Goal: Transaction & Acquisition: Purchase product/service

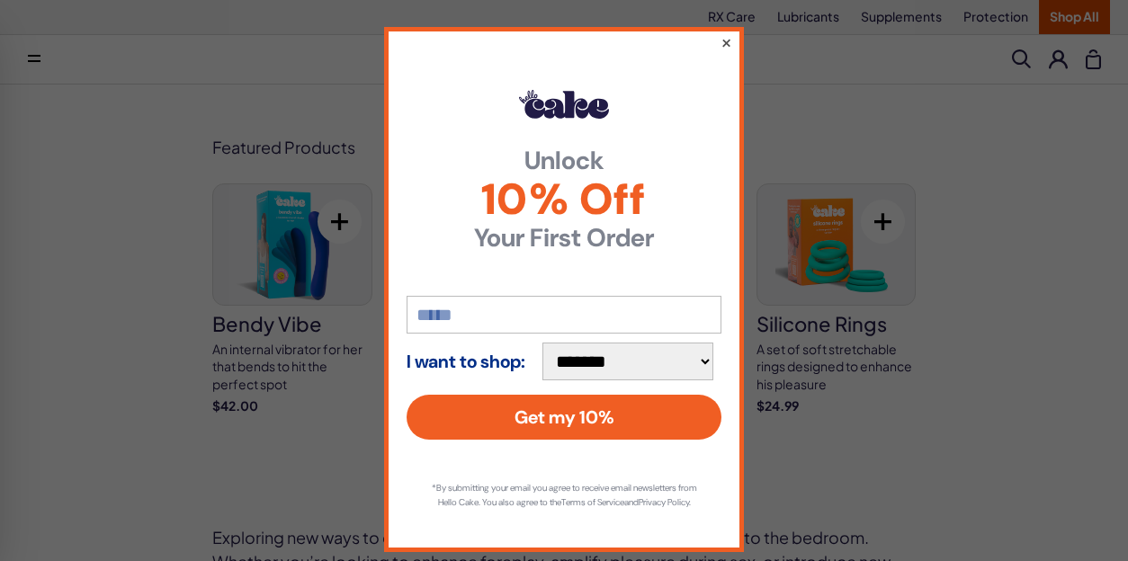
click at [729, 42] on button "×" at bounding box center [726, 42] width 12 height 22
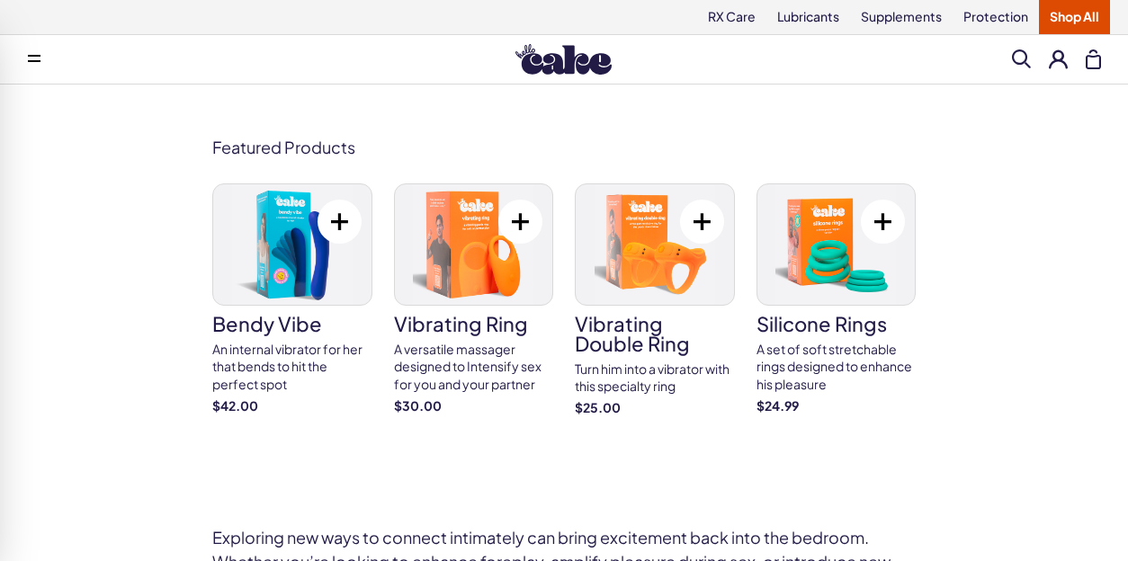
click at [654, 371] on div "Turn him into a vibrator with this specialty ring" at bounding box center [655, 378] width 160 height 35
click at [504, 326] on h3 "vibrating ring" at bounding box center [474, 324] width 160 height 20
click at [327, 277] on img at bounding box center [292, 244] width 158 height 121
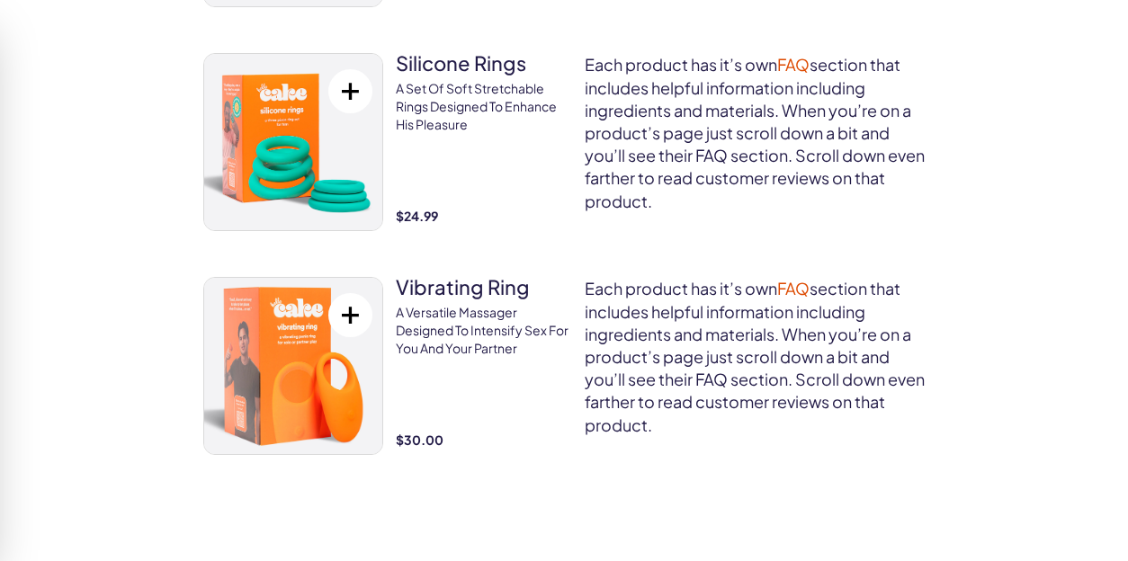
scroll to position [4120, 0]
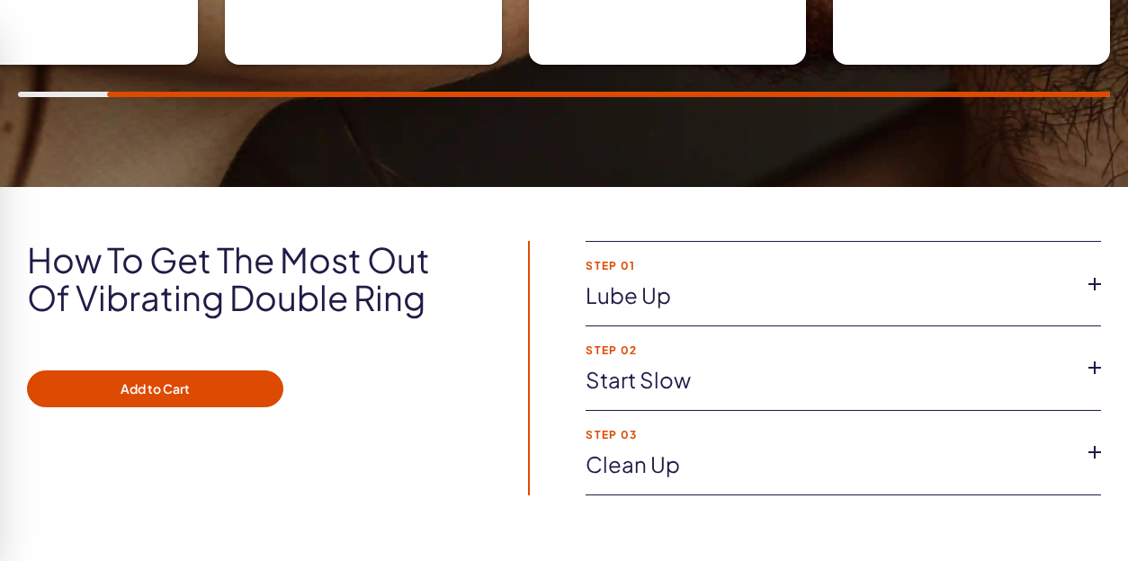
scroll to position [1356, 0]
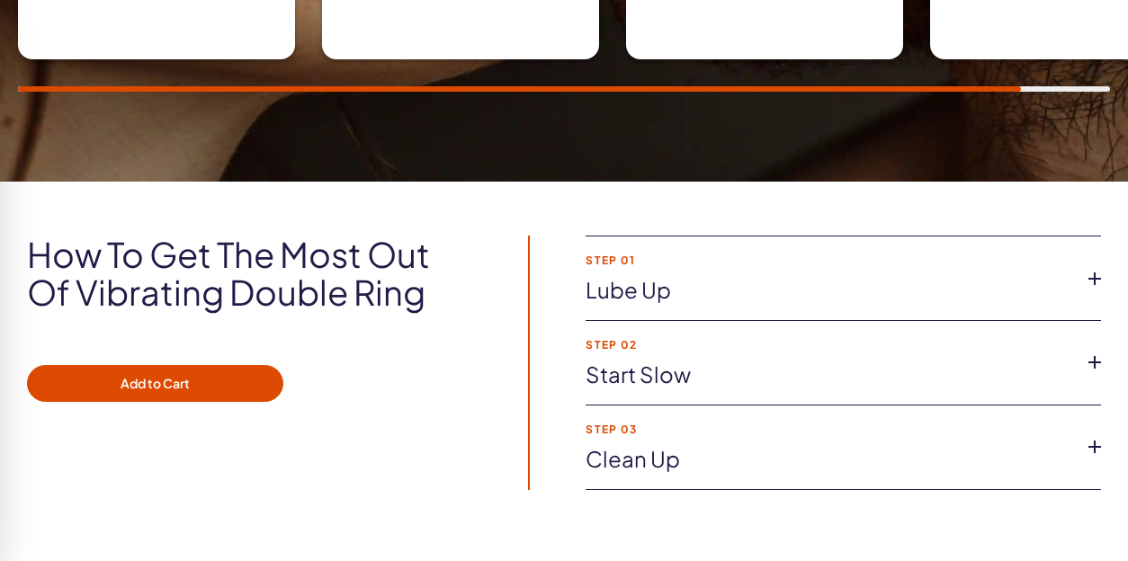
click at [655, 282] on link "Lube up" at bounding box center [829, 290] width 487 height 31
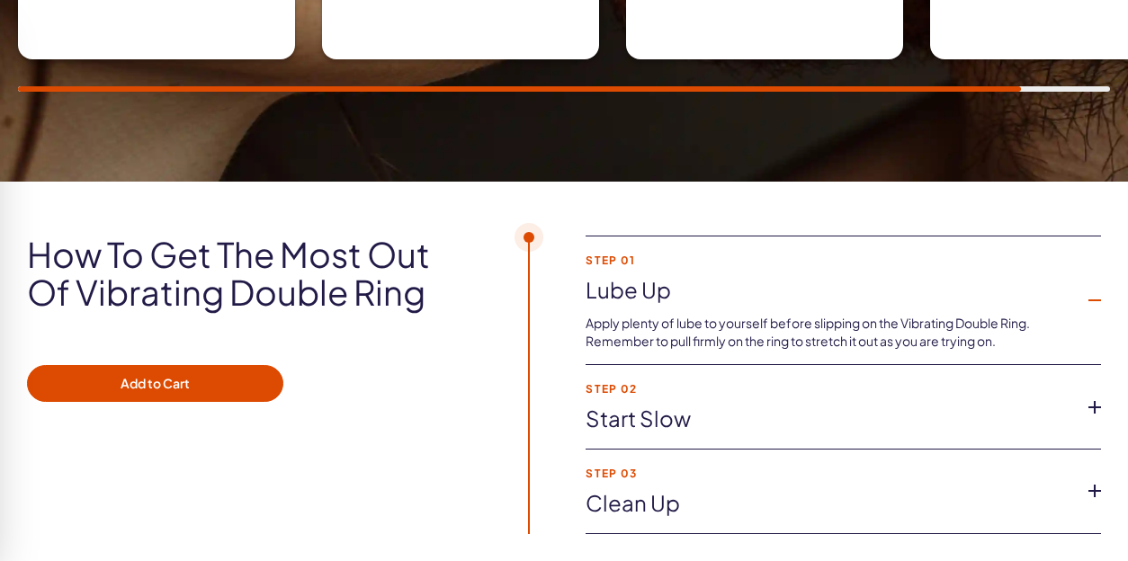
click at [649, 418] on link "Start slow" at bounding box center [829, 419] width 487 height 31
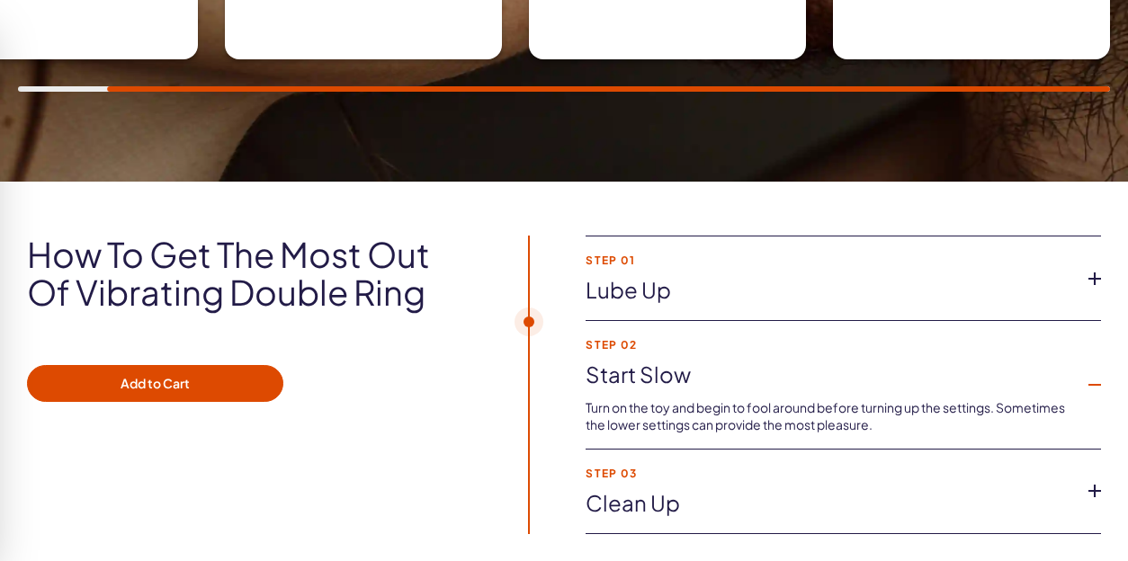
click at [635, 479] on li "Step 03 Clean up Once you’re done being used as a vibrator, easily clean your V…" at bounding box center [843, 492] width 515 height 85
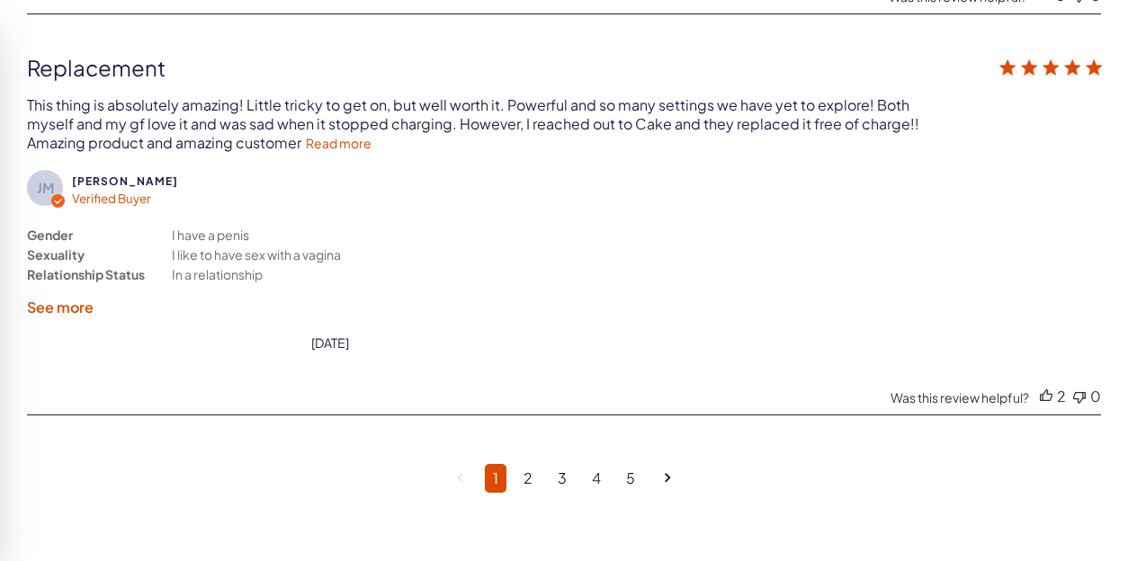
scroll to position [5260, 0]
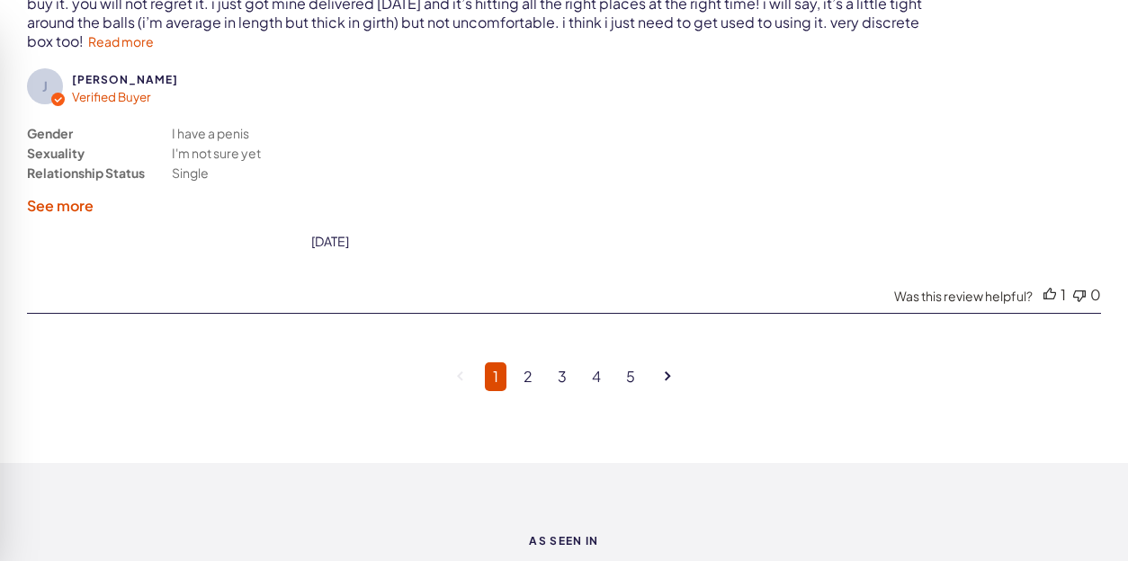
scroll to position [5262, 0]
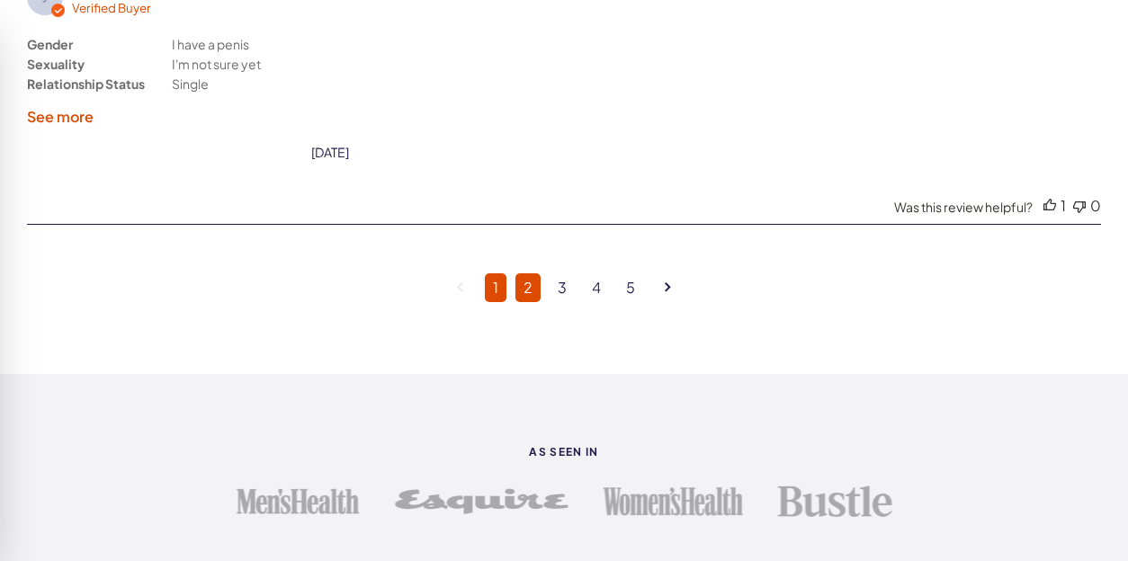
click at [524, 273] on link "2" at bounding box center [527, 287] width 25 height 29
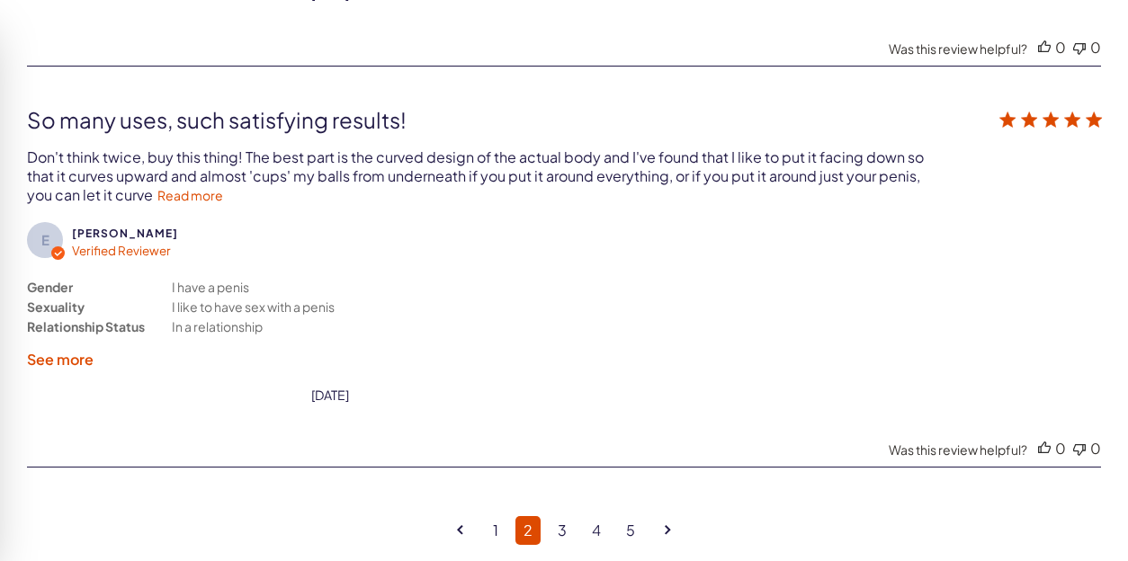
scroll to position [5000, 0]
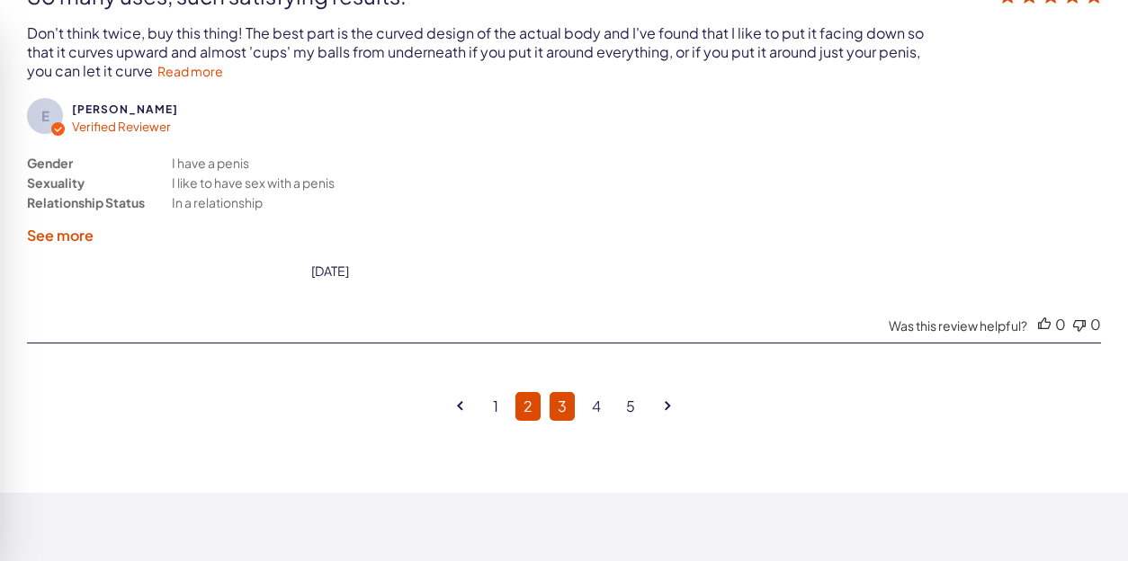
click at [561, 392] on link "3" at bounding box center [562, 406] width 25 height 29
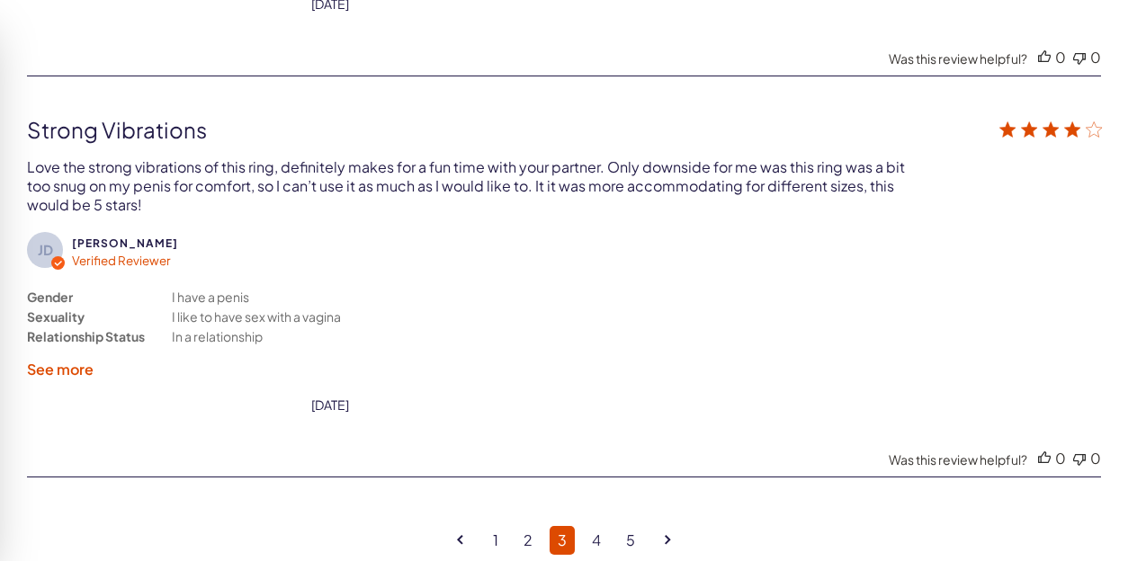
scroll to position [4884, 0]
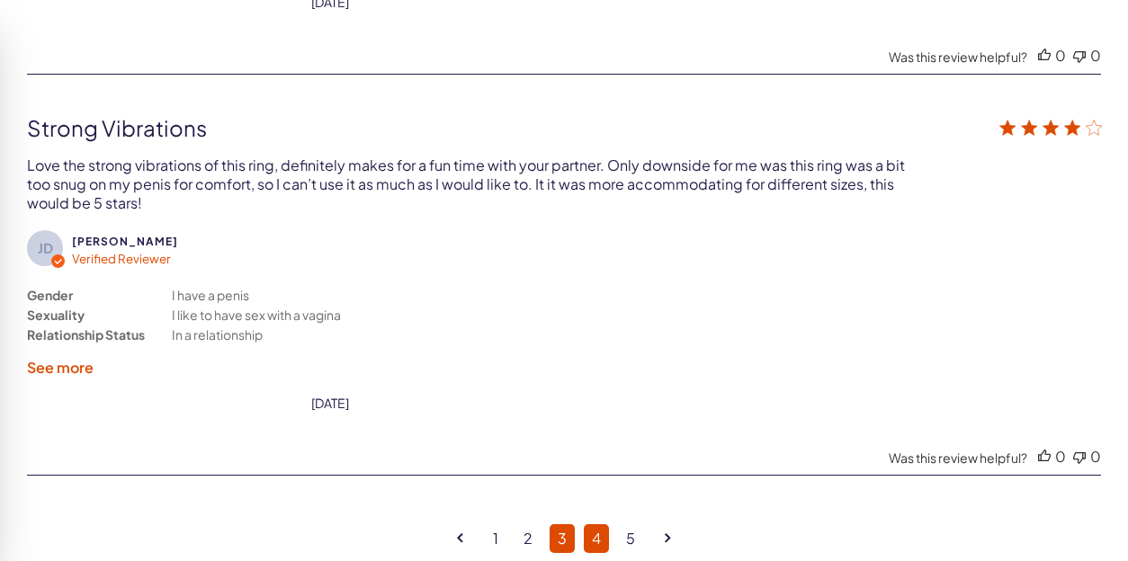
click at [598, 524] on link "4" at bounding box center [596, 538] width 25 height 29
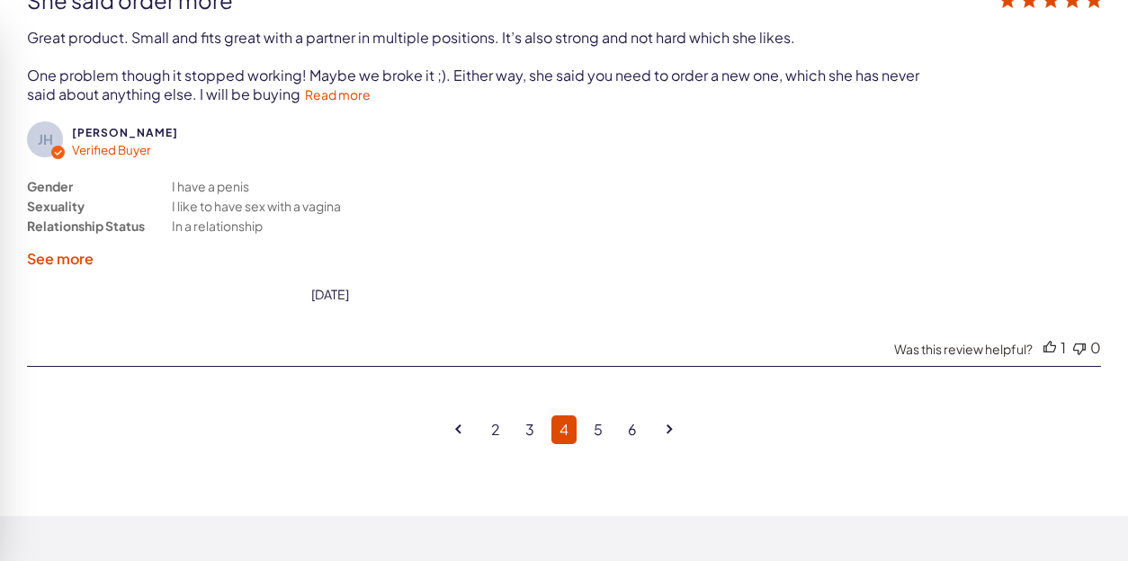
scroll to position [5139, 0]
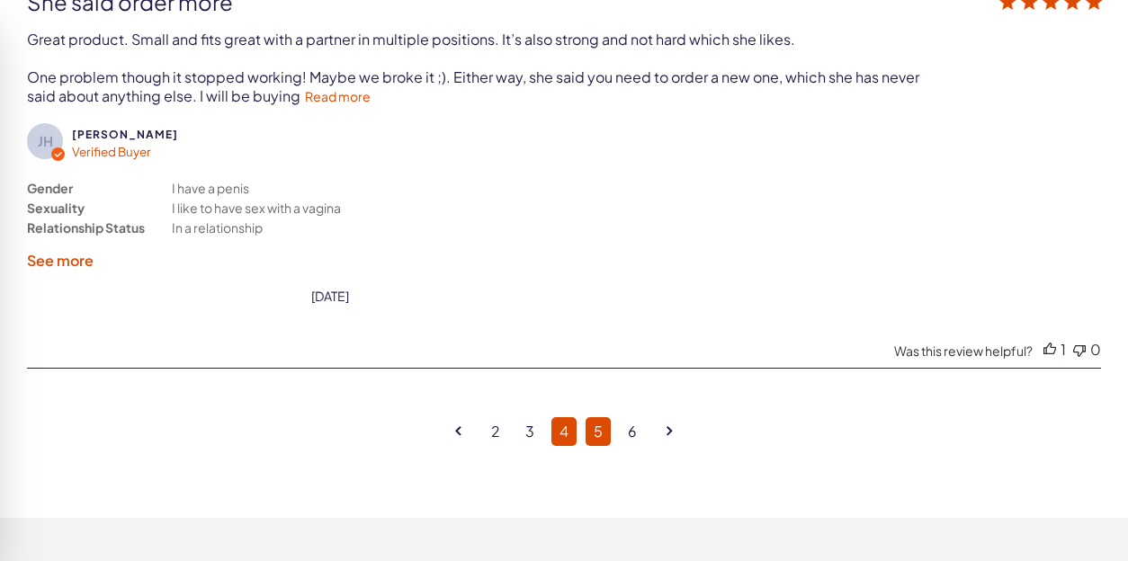
click at [599, 417] on link "5" at bounding box center [598, 431] width 25 height 29
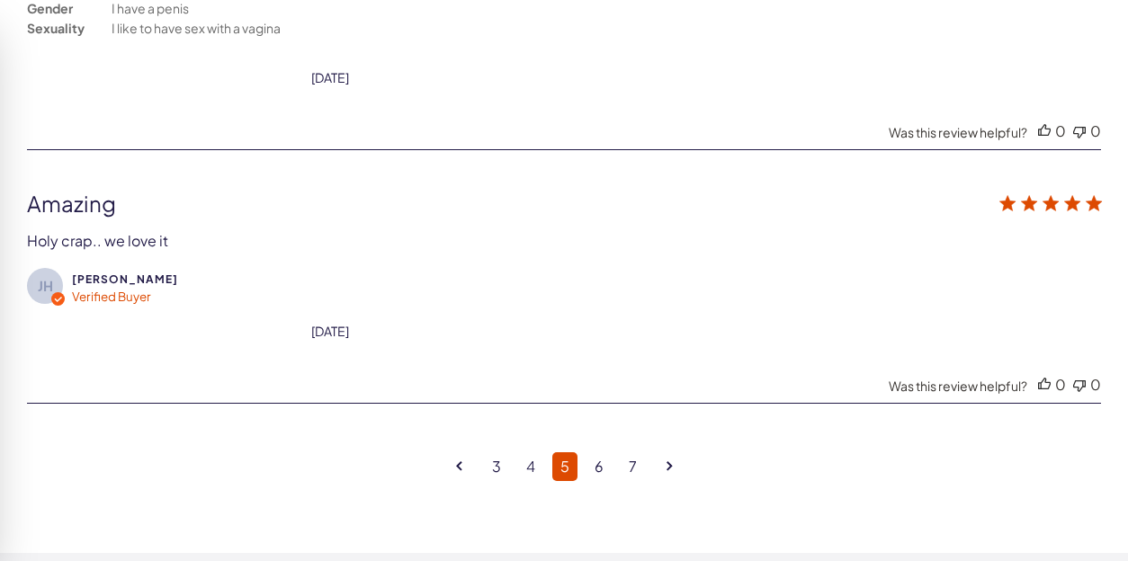
scroll to position [4900, 0]
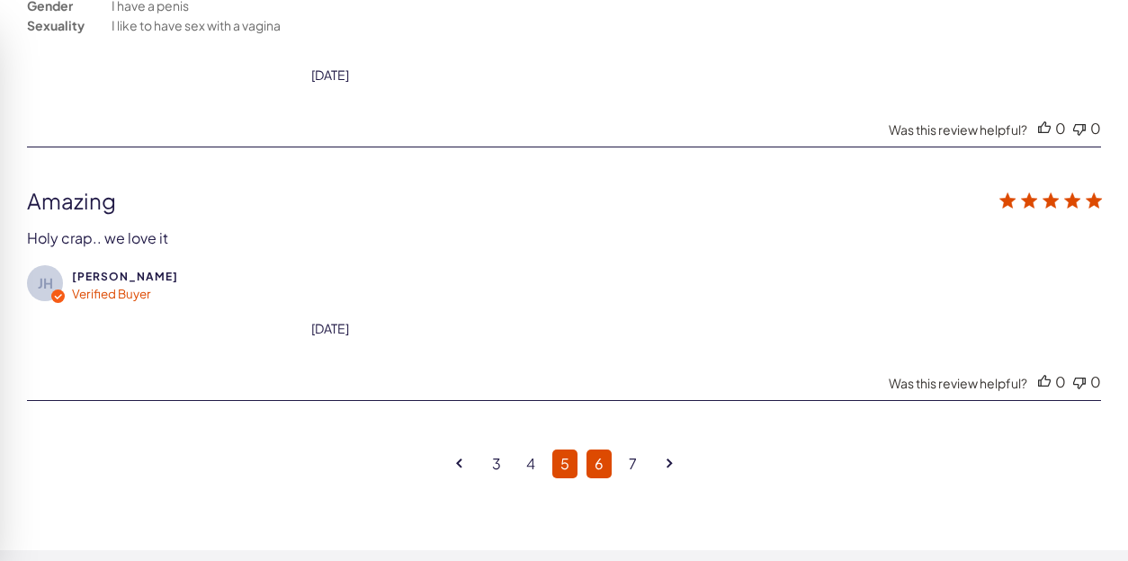
click at [602, 450] on link "6" at bounding box center [598, 464] width 25 height 29
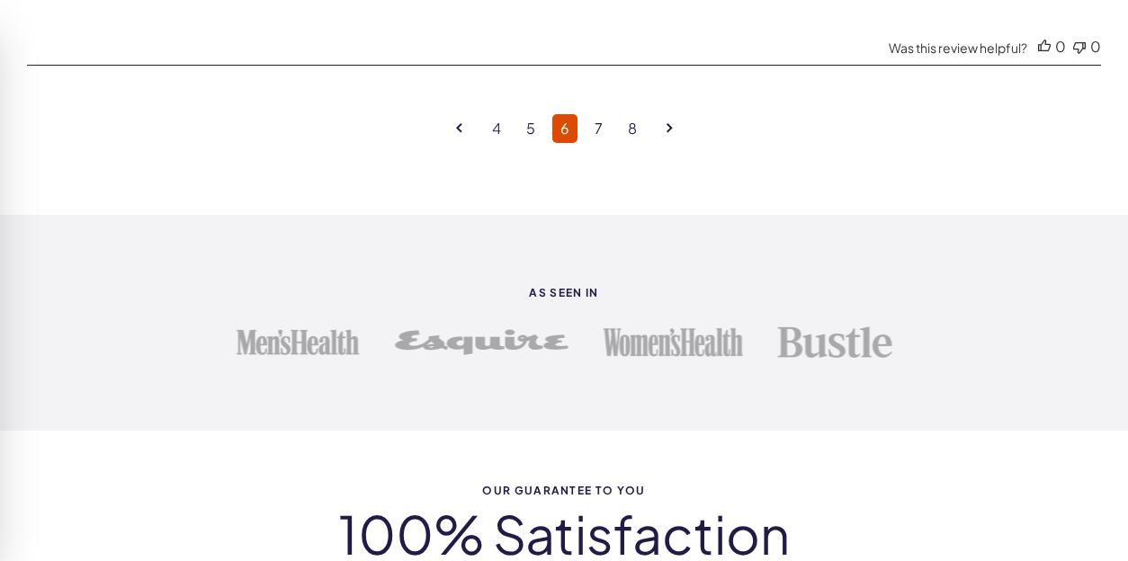
scroll to position [5139, 0]
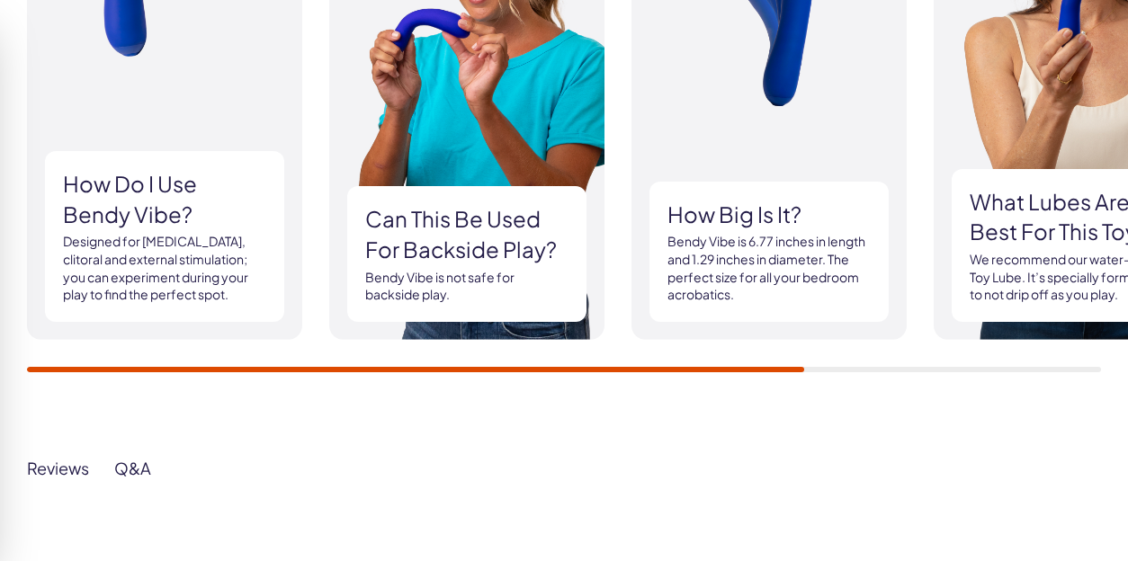
scroll to position [2032, 0]
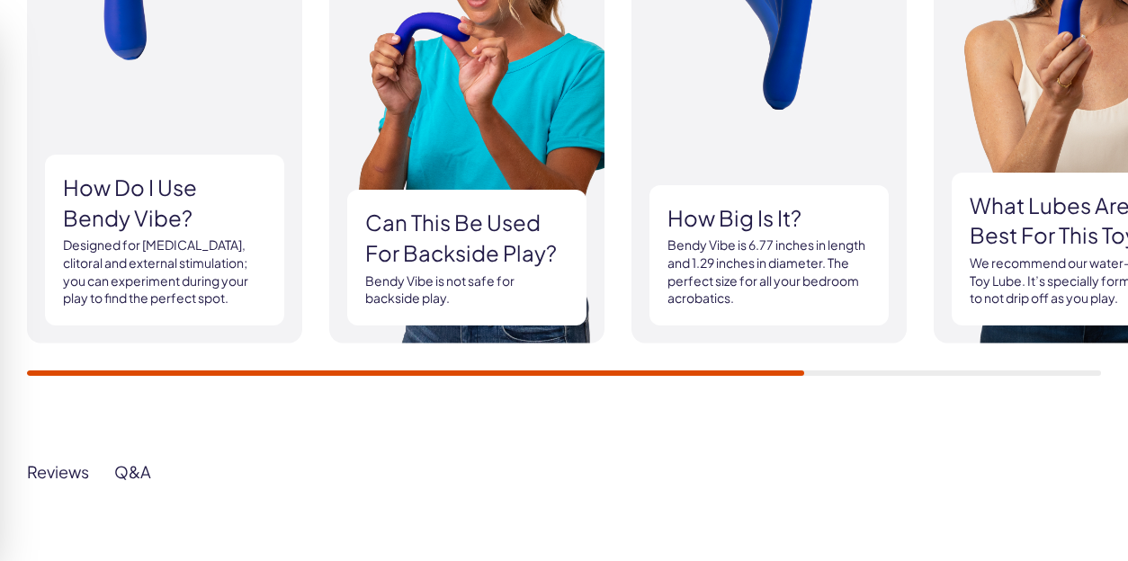
click at [31, 467] on div "Reviews" at bounding box center [58, 471] width 62 height 21
click at [39, 472] on div "Reviews" at bounding box center [58, 471] width 62 height 21
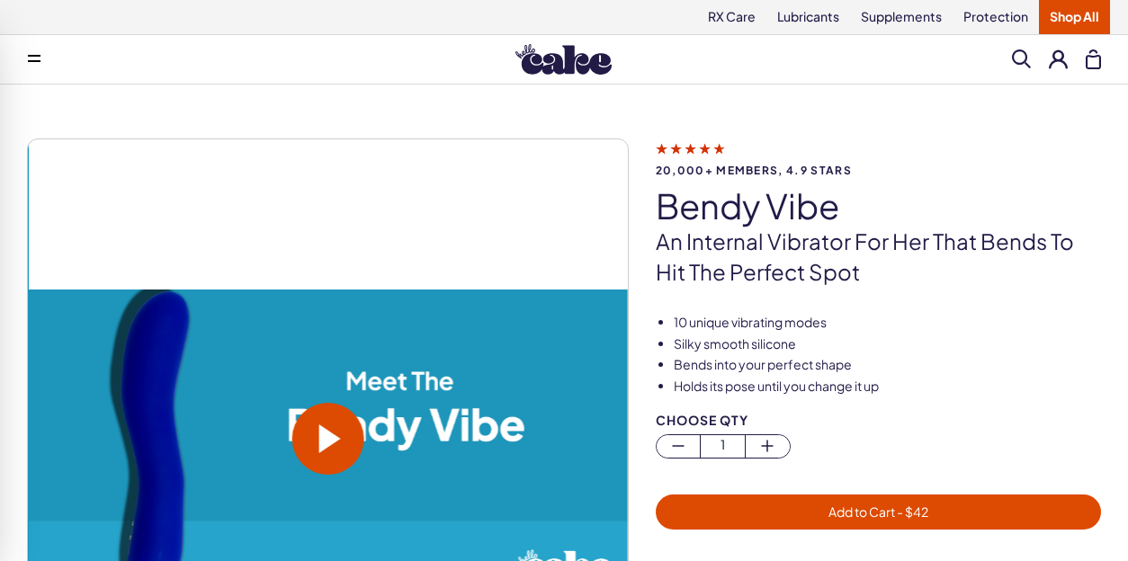
scroll to position [0, 0]
click at [685, 150] on icon at bounding box center [690, 148] width 69 height 19
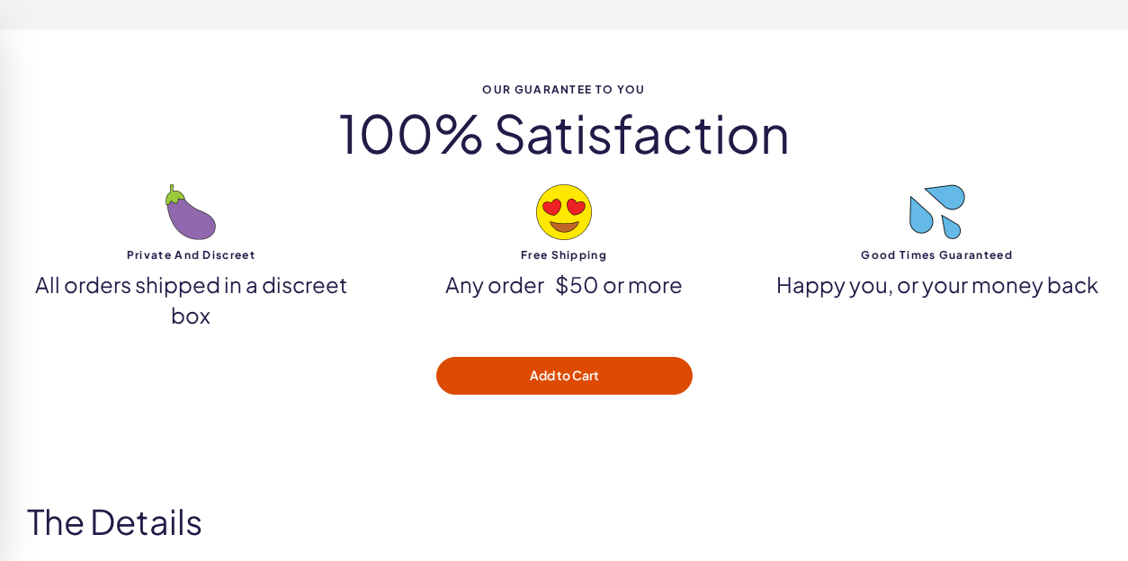
scroll to position [3048, 0]
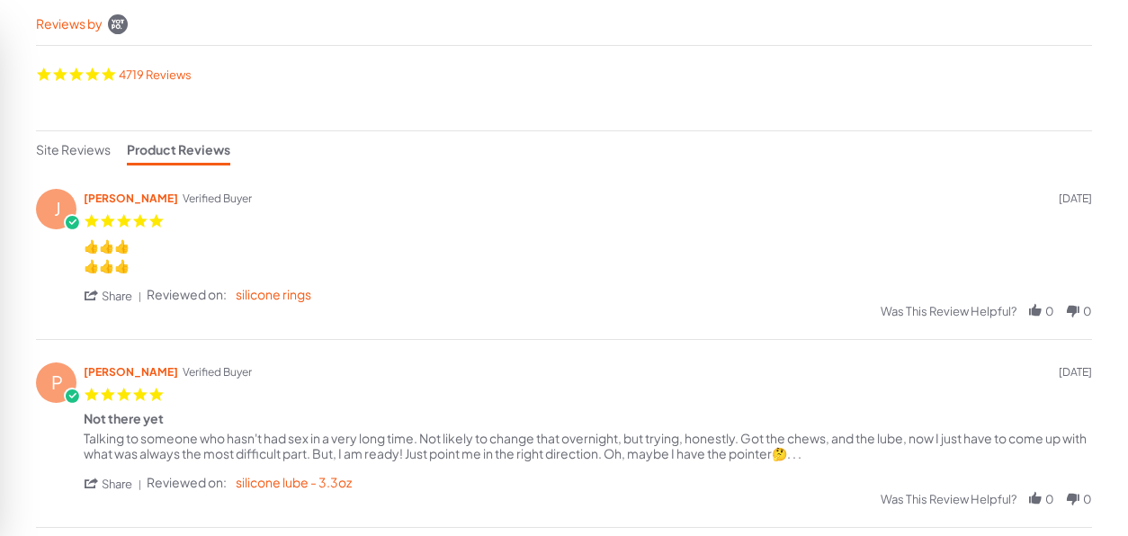
scroll to position [329, 0]
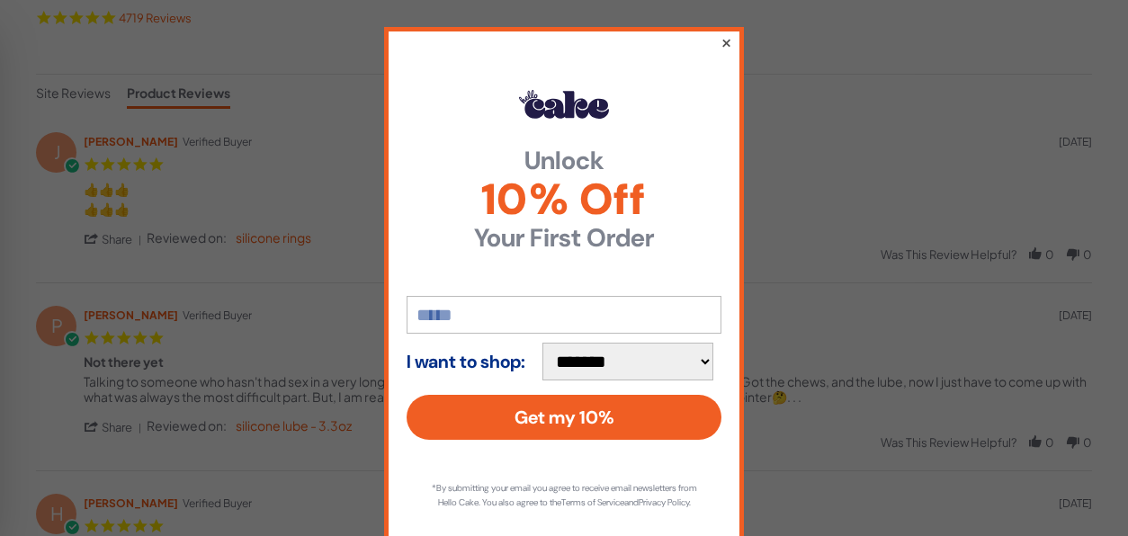
click at [729, 36] on button "×" at bounding box center [726, 42] width 12 height 22
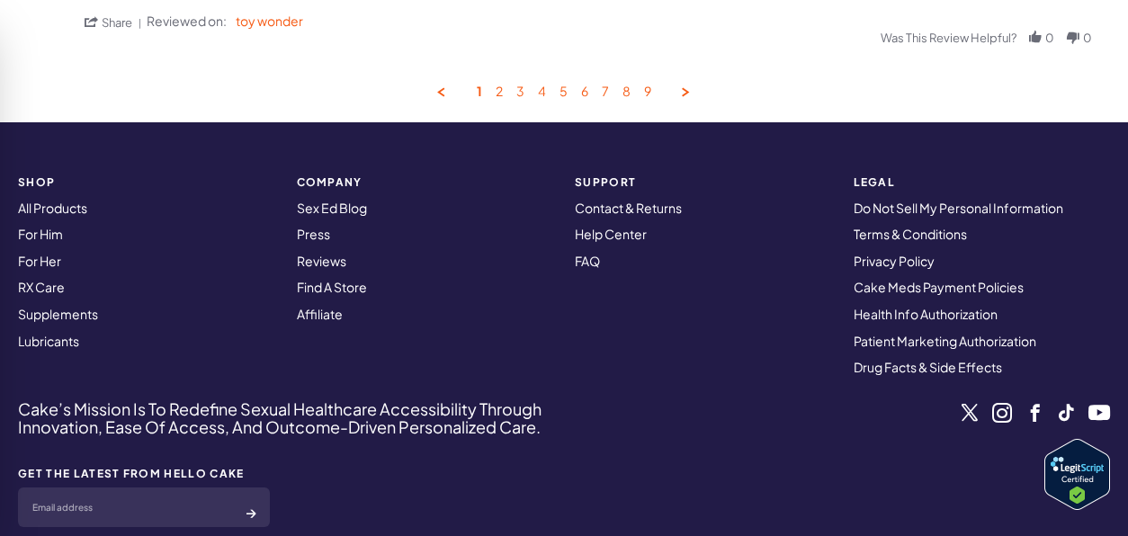
scroll to position [1291, 0]
